Goal: Find specific page/section: Find specific page/section

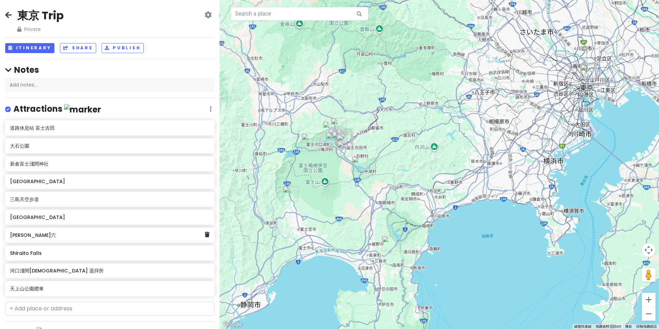
click at [53, 238] on div "[PERSON_NAME]穴" at bounding box center [107, 235] width 195 height 10
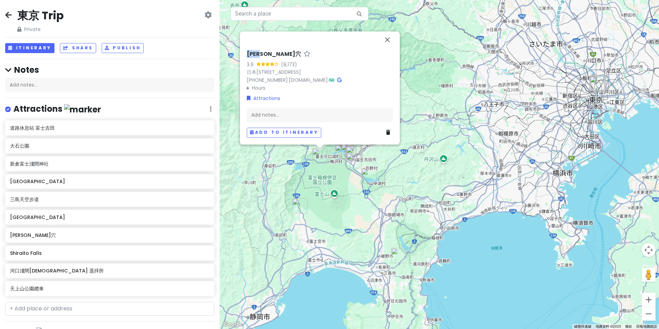
drag, startPoint x: 243, startPoint y: 44, endPoint x: 267, endPoint y: 47, distance: 23.6
click at [210, 47] on div "鳴澤冰穴 3.9 (8,173) 日本[STREET_ADDRESS] [PHONE_NUMBER] · [DOMAIN_NAME] · Hours 星期一 …" at bounding box center [320, 87] width 160 height 113
drag, startPoint x: 389, startPoint y: 33, endPoint x: 386, endPoint y: 50, distance: 16.9
click at [210, 33] on button "關閉" at bounding box center [387, 39] width 17 height 17
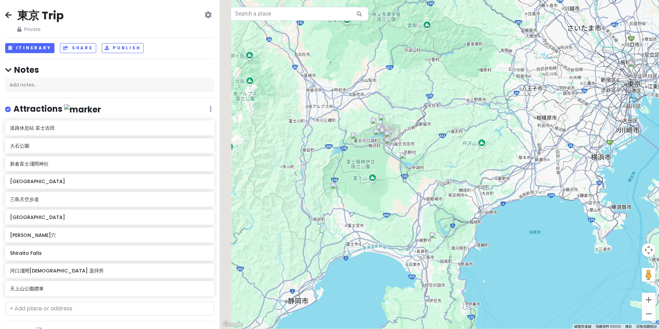
drag, startPoint x: 318, startPoint y: 192, endPoint x: 368, endPoint y: 171, distance: 54.9
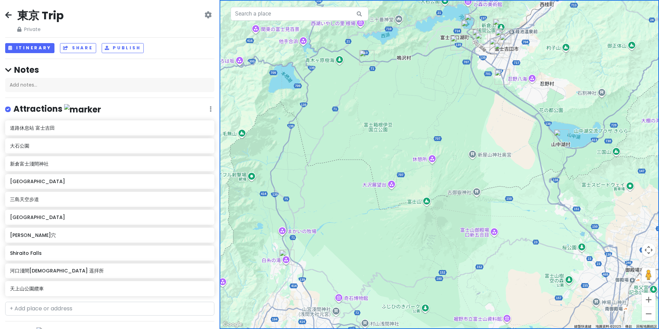
click at [210, 58] on img "鳴澤冰穴" at bounding box center [366, 57] width 15 height 15
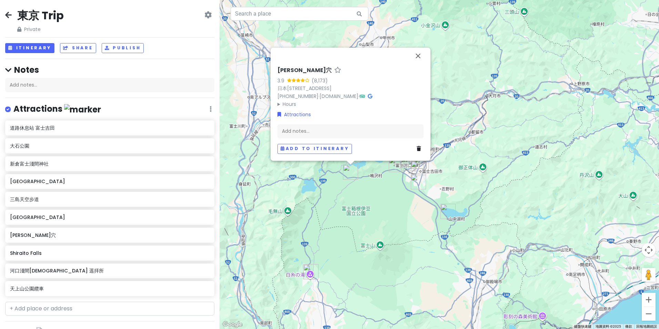
drag, startPoint x: 344, startPoint y: 260, endPoint x: 365, endPoint y: 221, distance: 44.3
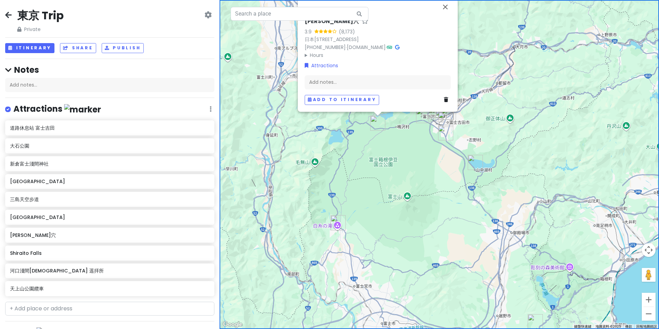
click at [210, 220] on img "Shiraito Falls" at bounding box center [338, 222] width 15 height 15
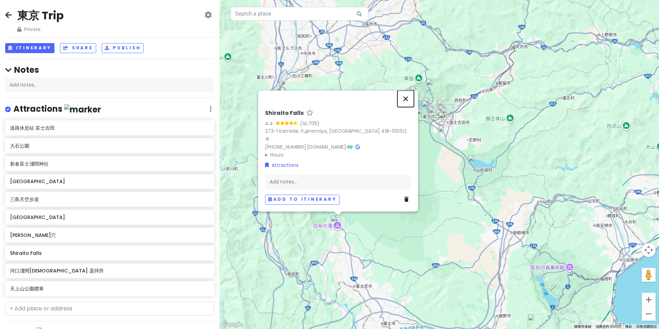
click at [210, 107] on button "關閉" at bounding box center [406, 98] width 17 height 17
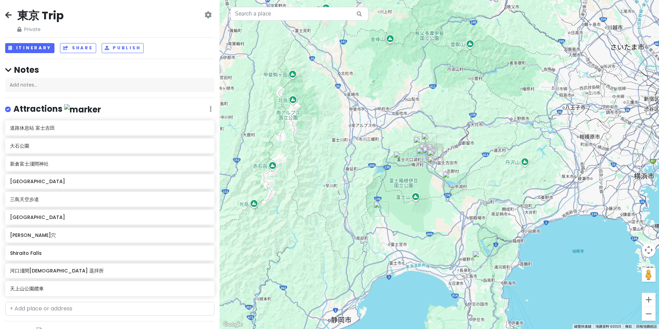
click at [210, 158] on img "鳴澤冰穴" at bounding box center [401, 158] width 15 height 15
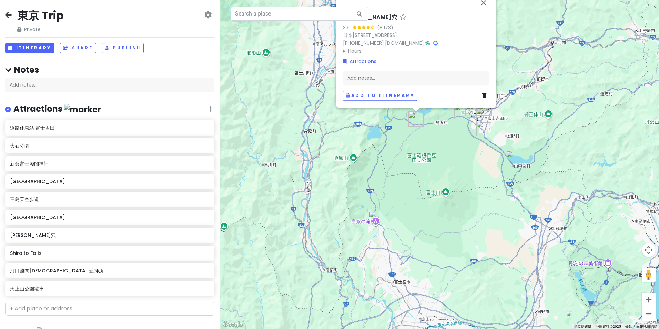
drag, startPoint x: 444, startPoint y: 187, endPoint x: 421, endPoint y: 196, distance: 24.3
